Goal: Communication & Community: Participate in discussion

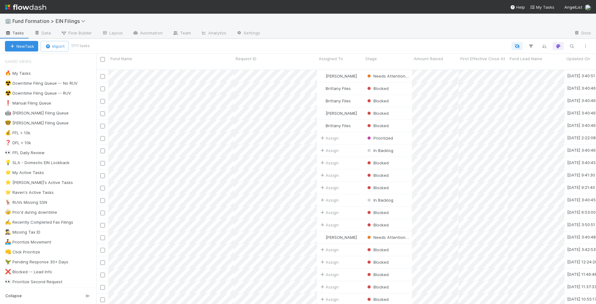
scroll to position [239, 499]
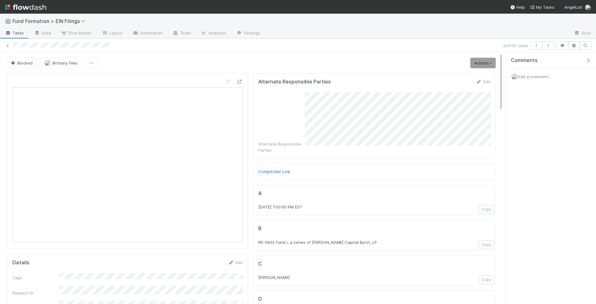
click at [532, 77] on span "Add a comment..." at bounding box center [534, 76] width 34 height 5
click at [539, 178] on button "Add Comment" at bounding box center [534, 180] width 36 height 11
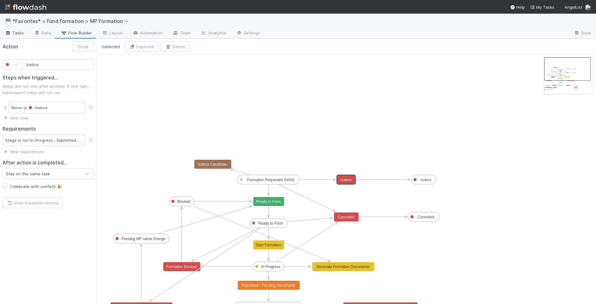
click at [20, 36] on link "Tasks" at bounding box center [14, 34] width 29 height 10
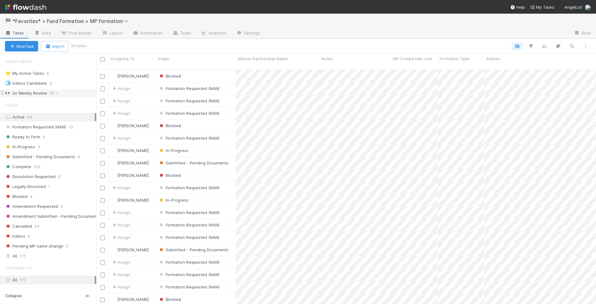
scroll to position [239, 499]
click at [47, 164] on div "Complete 122" at bounding box center [50, 167] width 91 height 8
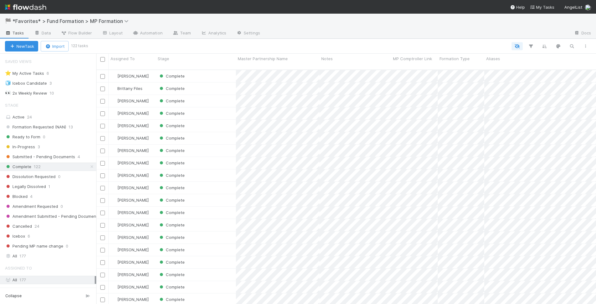
scroll to position [239, 499]
